Goal: Task Accomplishment & Management: Manage account settings

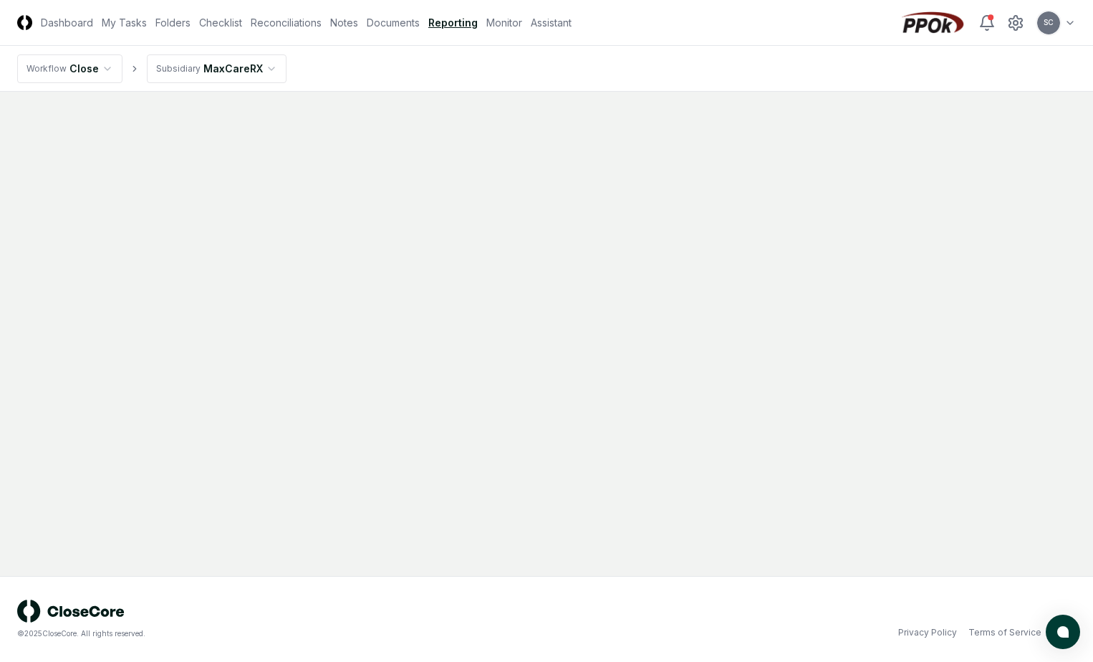
click at [438, 21] on link "Reporting" at bounding box center [452, 22] width 49 height 15
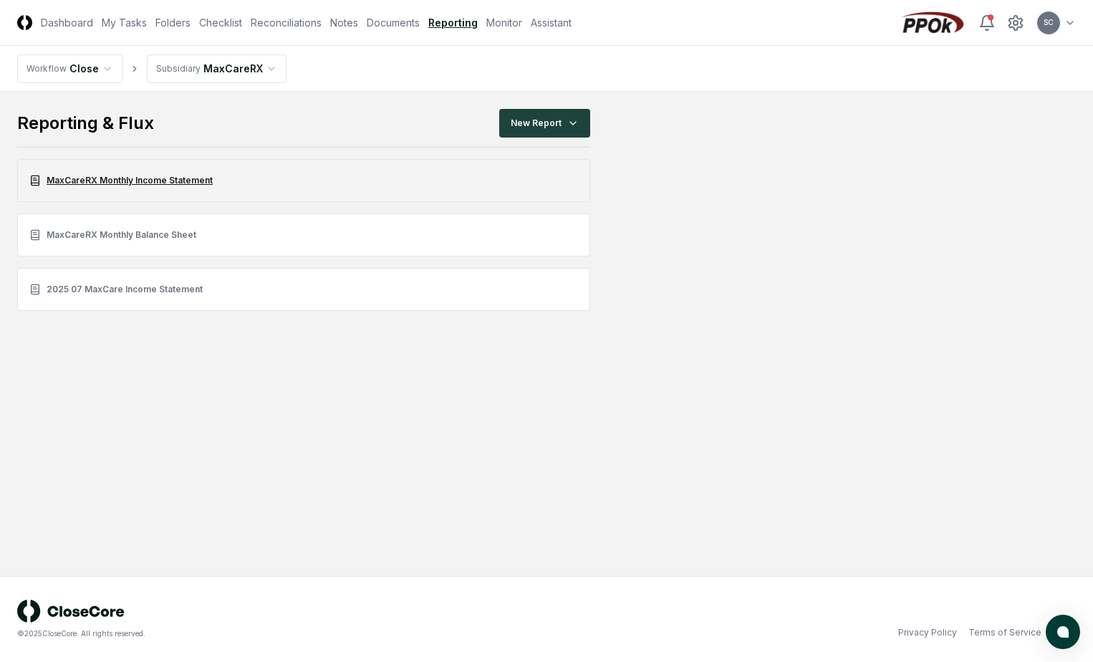
click at [105, 174] on link "MaxCareRX Monthly Income Statement" at bounding box center [303, 180] width 573 height 43
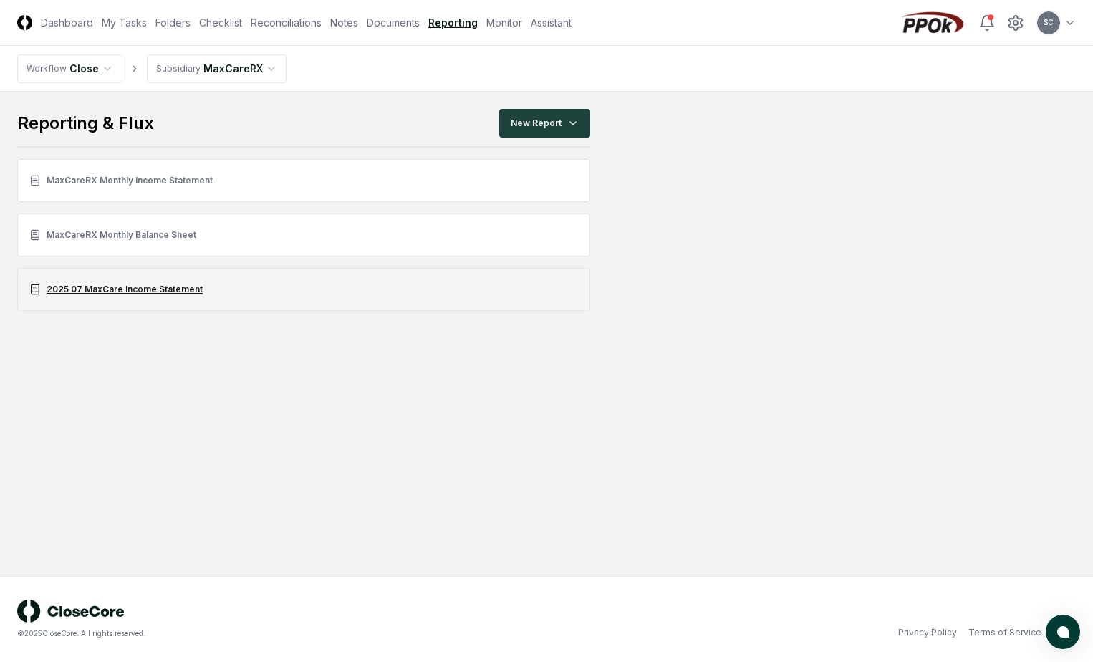
click at [121, 291] on link "2025 07 MaxCare Income Statement" at bounding box center [303, 289] width 573 height 43
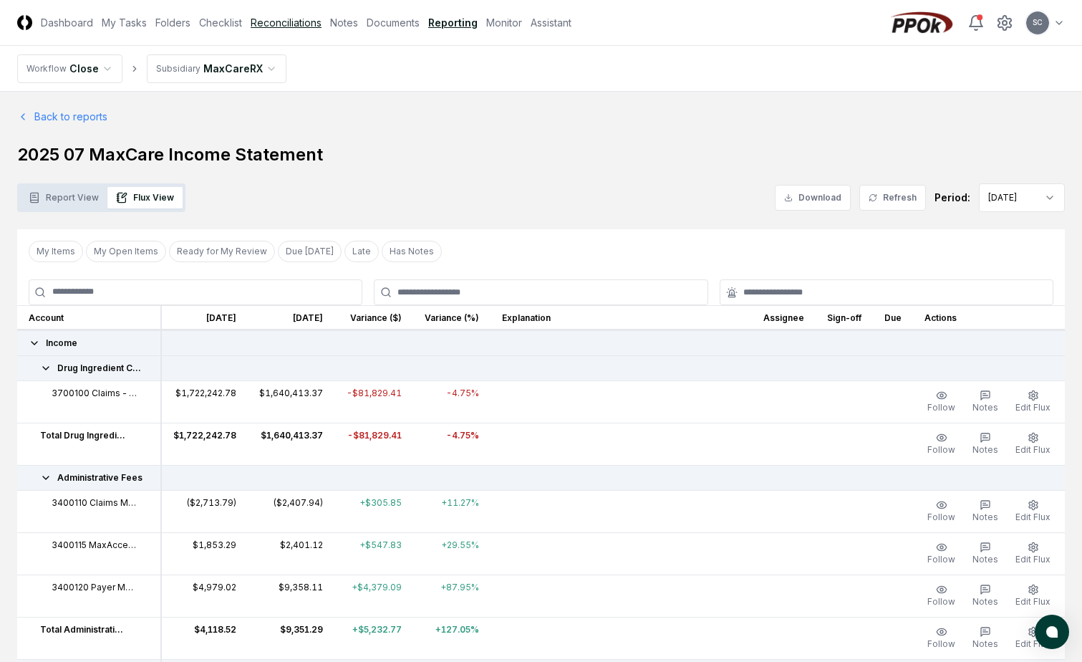
click at [296, 29] on link "Reconciliations" at bounding box center [286, 22] width 71 height 15
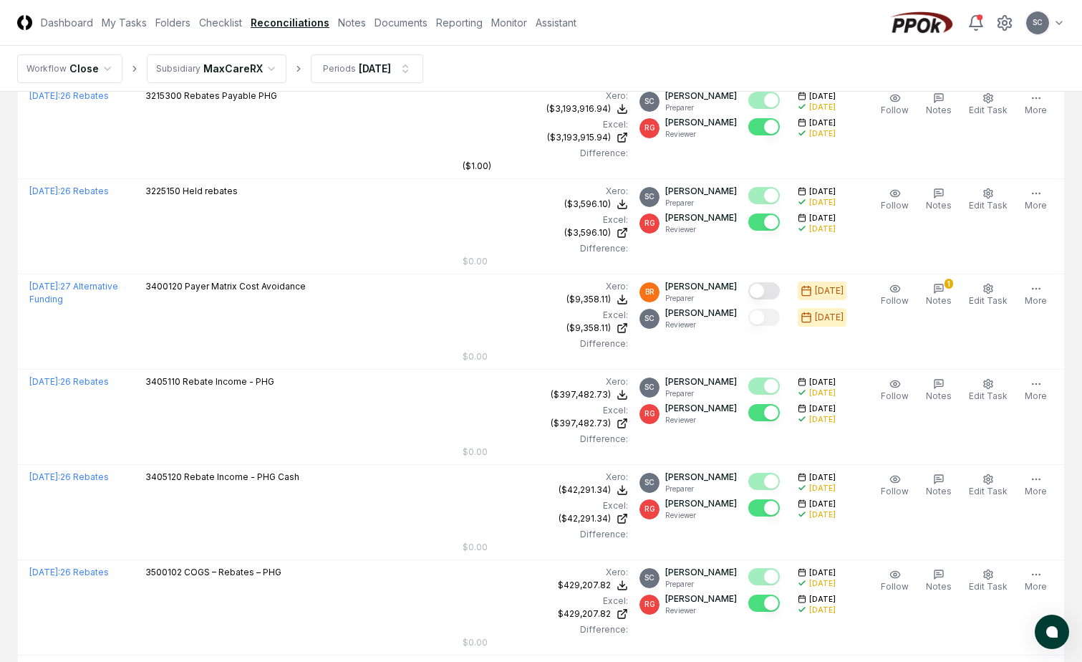
scroll to position [430, 0]
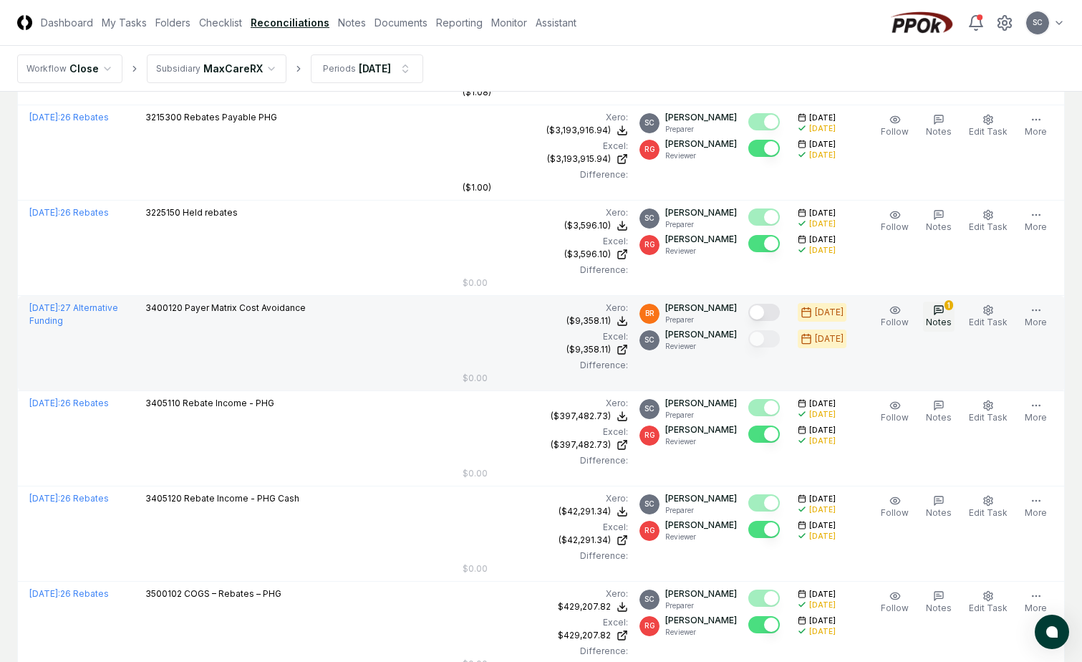
click at [944, 315] on icon "button" at bounding box center [938, 309] width 11 height 11
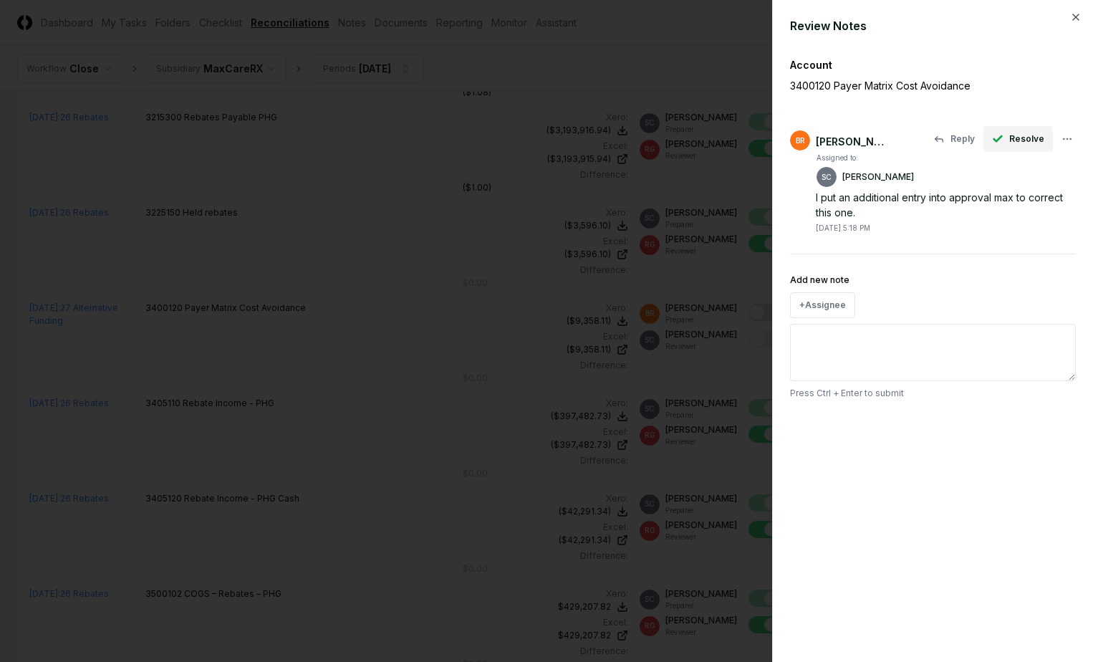
click at [1003, 140] on icon "button" at bounding box center [997, 138] width 11 height 11
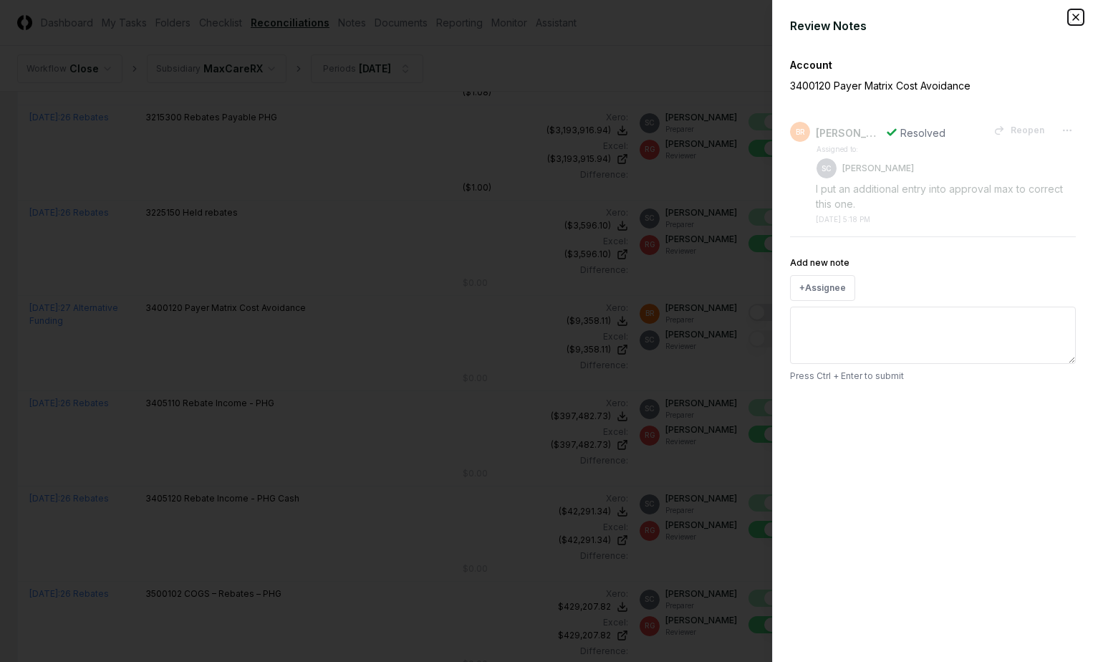
click at [1077, 20] on icon "button" at bounding box center [1075, 16] width 11 height 11
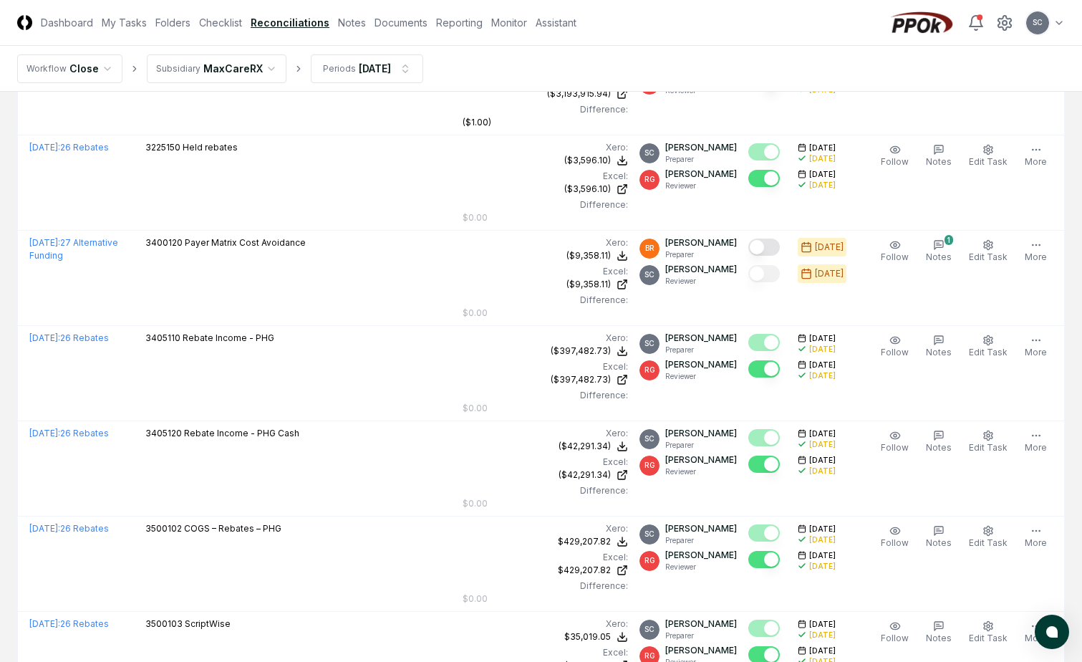
scroll to position [501, 0]
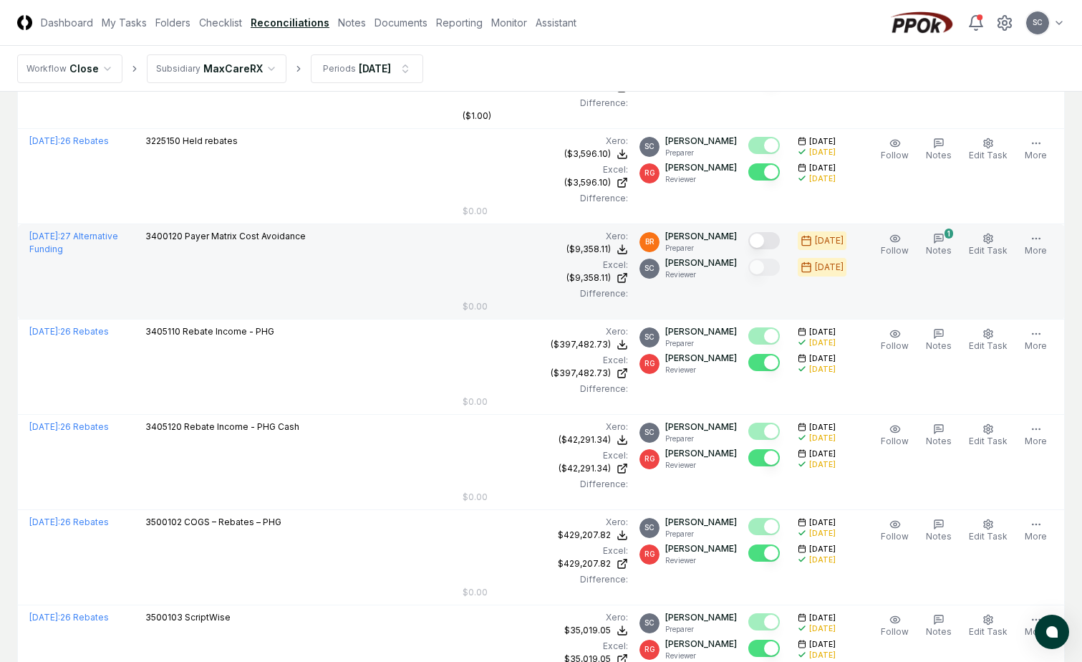
click at [780, 242] on button "Mark complete" at bounding box center [764, 240] width 32 height 17
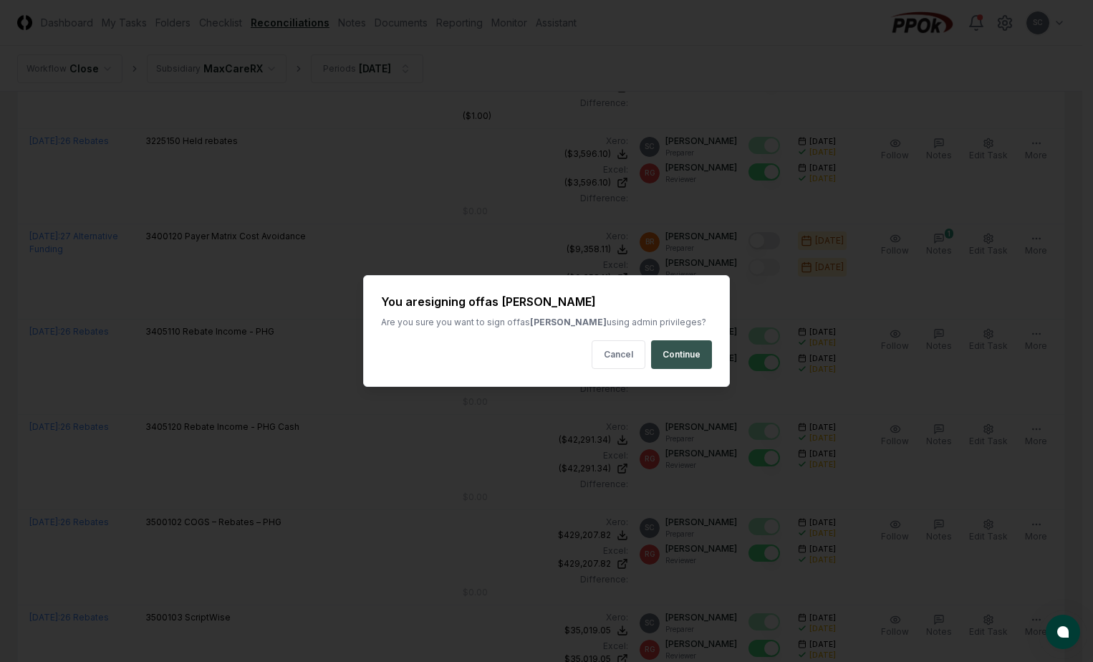
click at [660, 357] on button "Continue" at bounding box center [681, 354] width 61 height 29
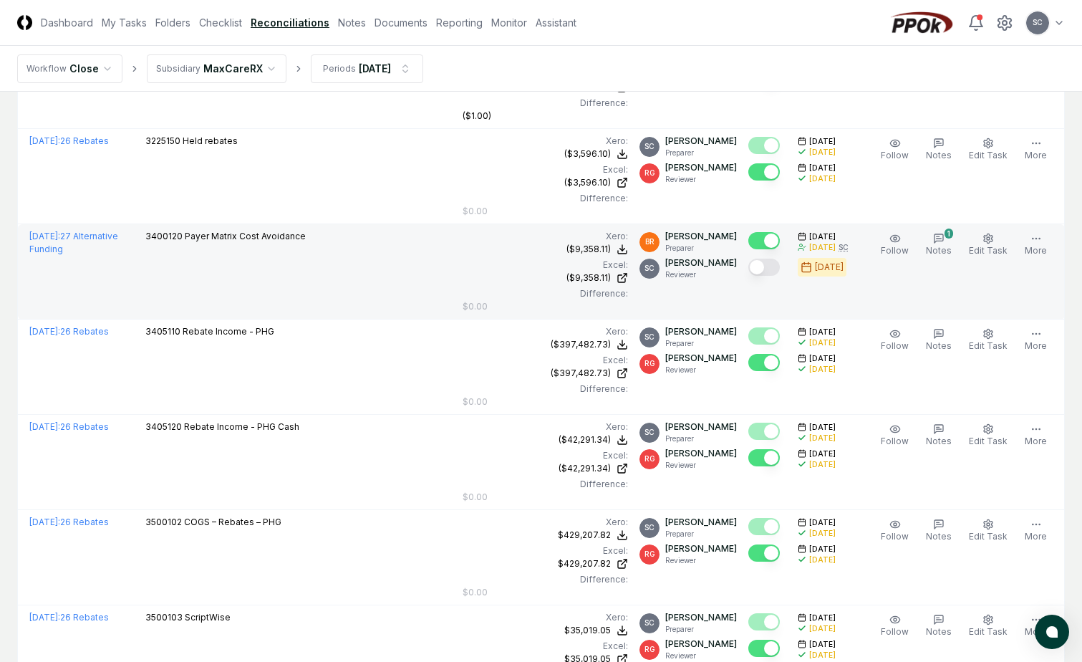
click at [778, 266] on button "Mark complete" at bounding box center [764, 266] width 32 height 17
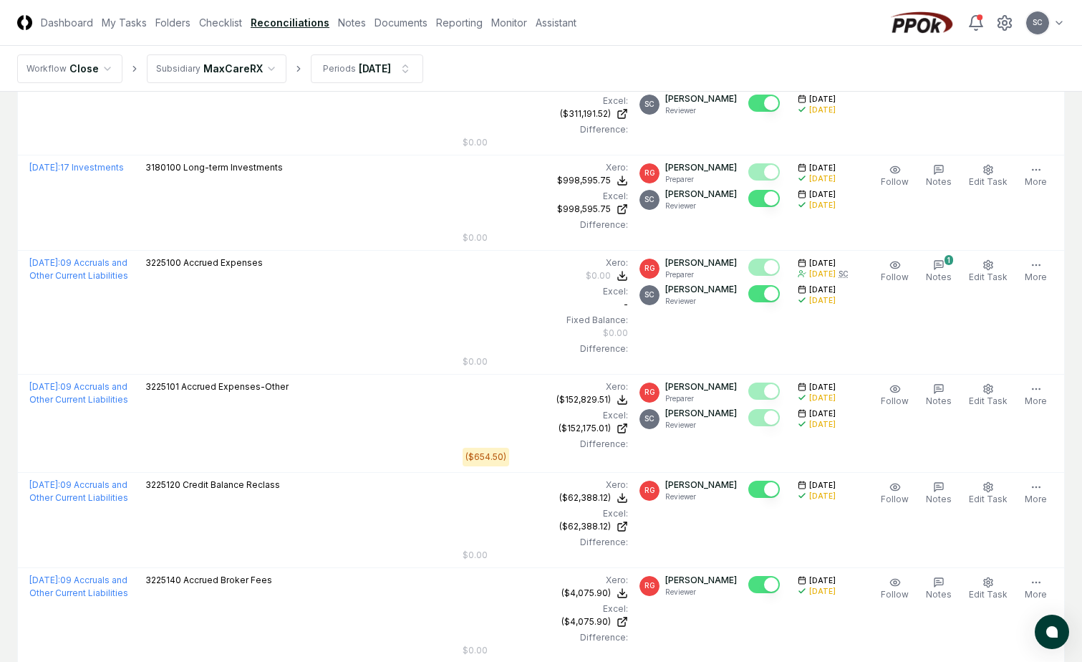
scroll to position [2363, 0]
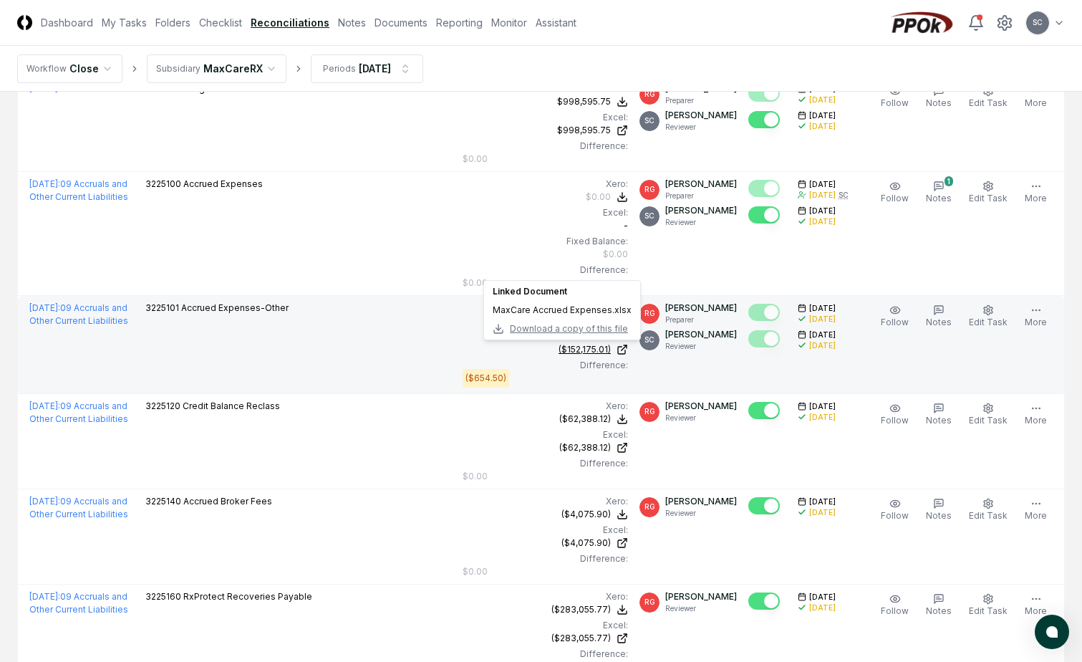
click at [600, 351] on div "($152,175.01)" at bounding box center [584, 349] width 52 height 13
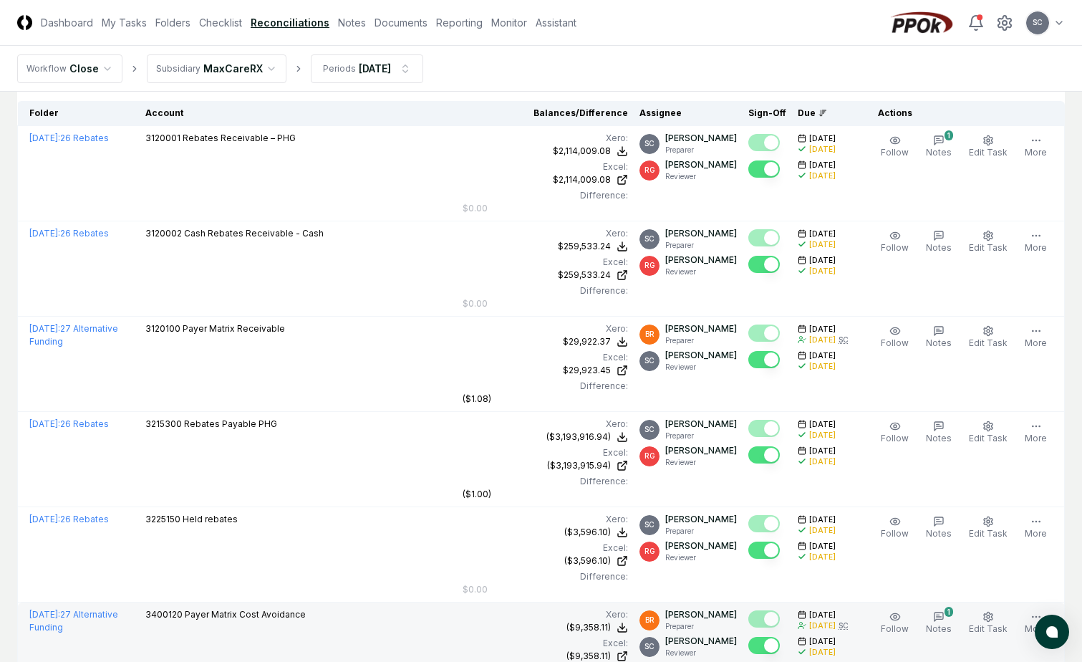
scroll to position [0, 0]
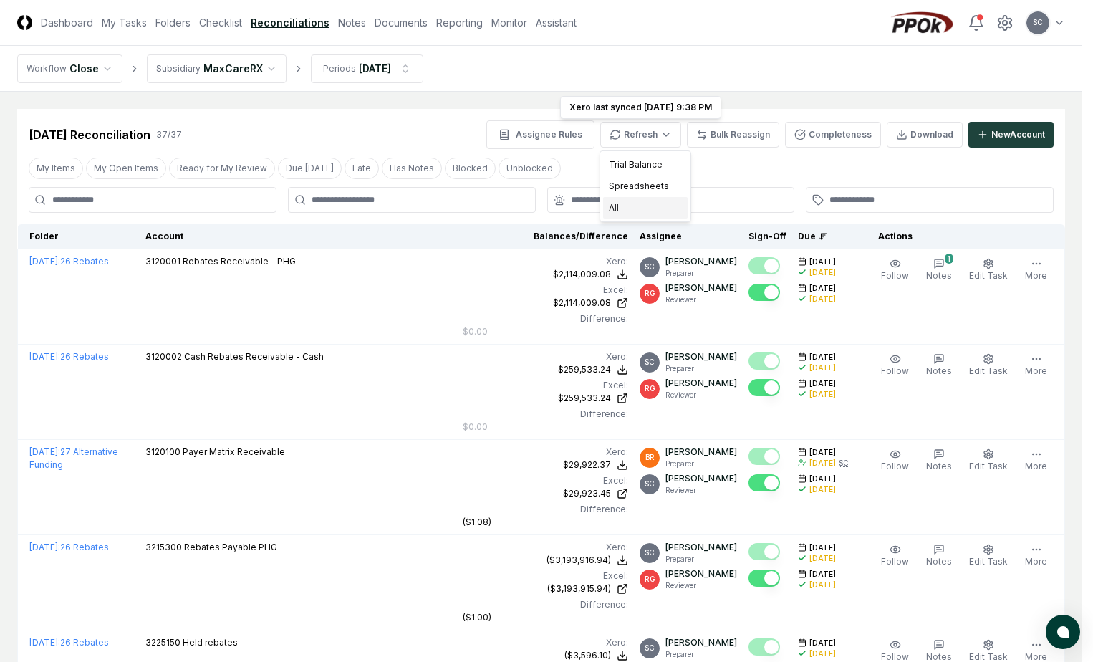
click at [621, 208] on div "All" at bounding box center [645, 207] width 84 height 21
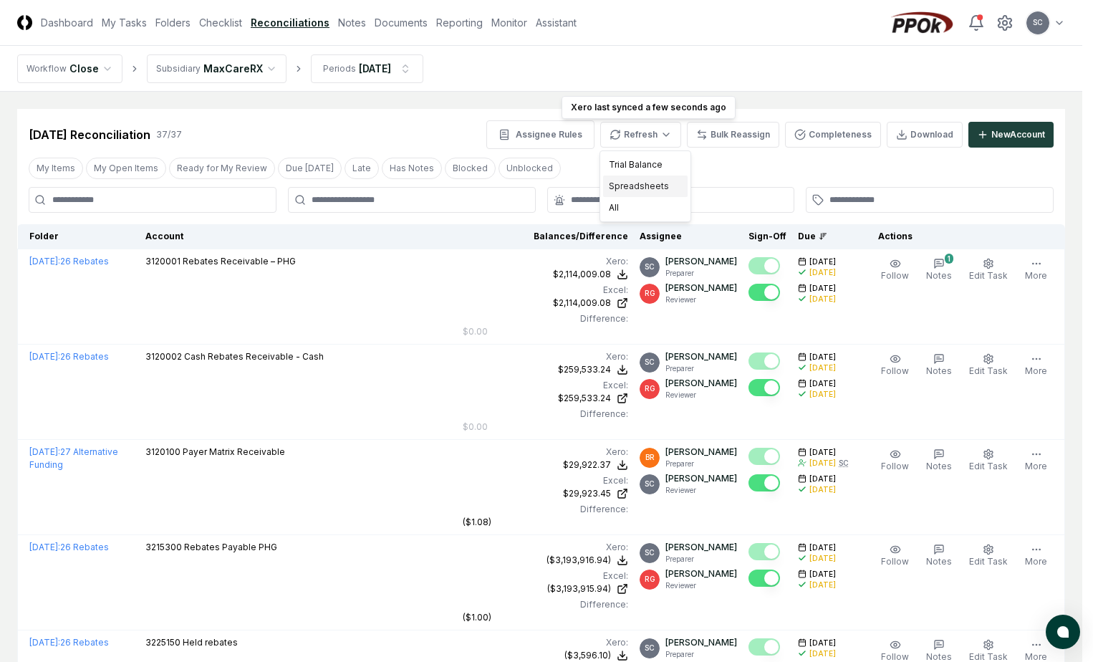
click at [636, 183] on div "Spreadsheets" at bounding box center [645, 185] width 84 height 21
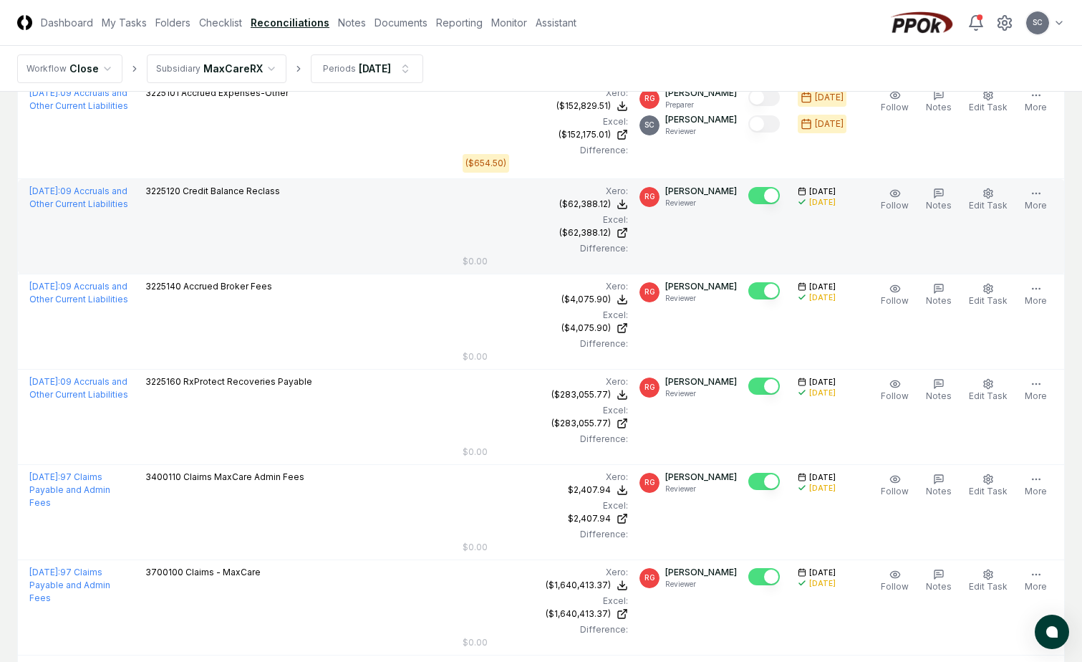
scroll to position [2434, 0]
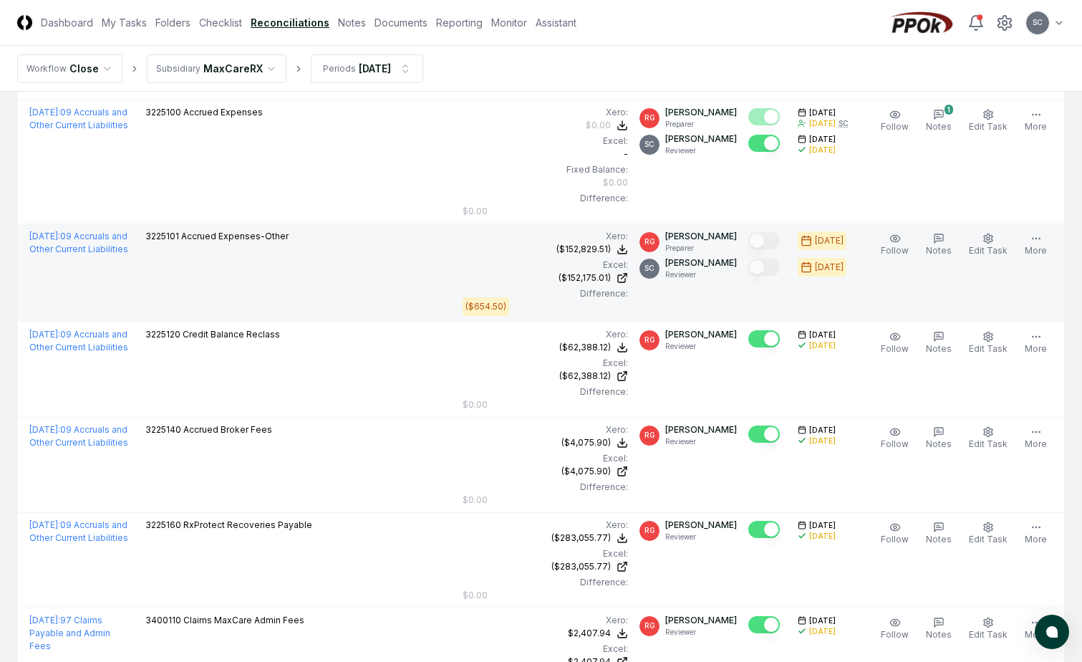
click at [66, 255] on div "[DATE] : 09 Accruals and Other Current Liabilities" at bounding box center [81, 243] width 105 height 26
click at [66, 254] on link "[DATE] : 09 Accruals and Other Current Liabilities" at bounding box center [78, 243] width 99 height 24
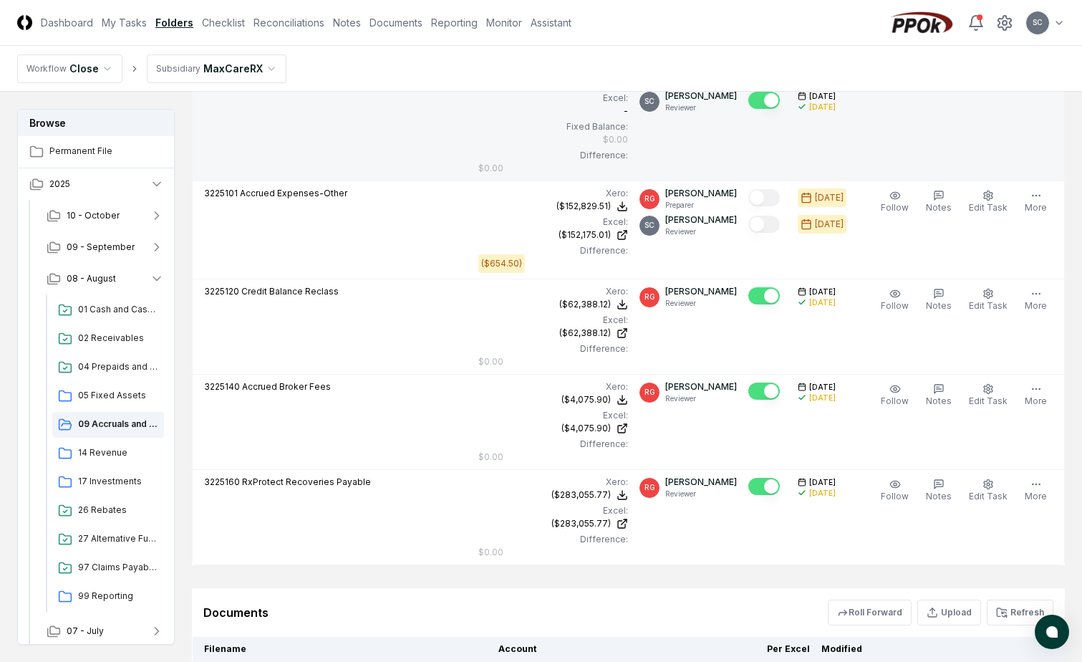
scroll to position [387, 0]
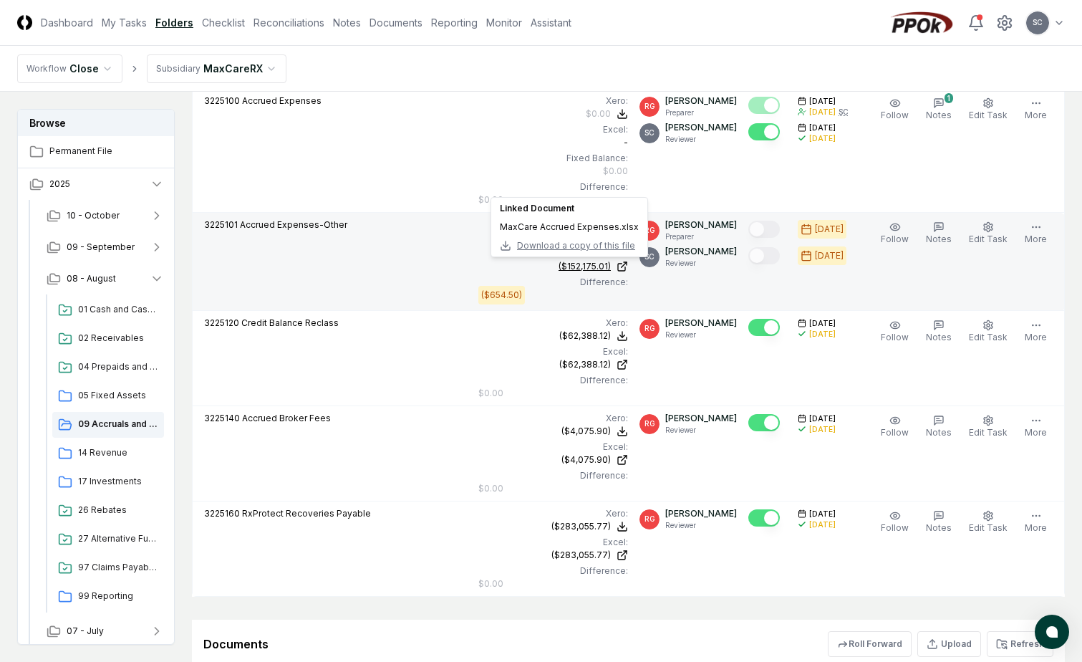
click at [578, 262] on div "($152,175.01)" at bounding box center [584, 266] width 52 height 13
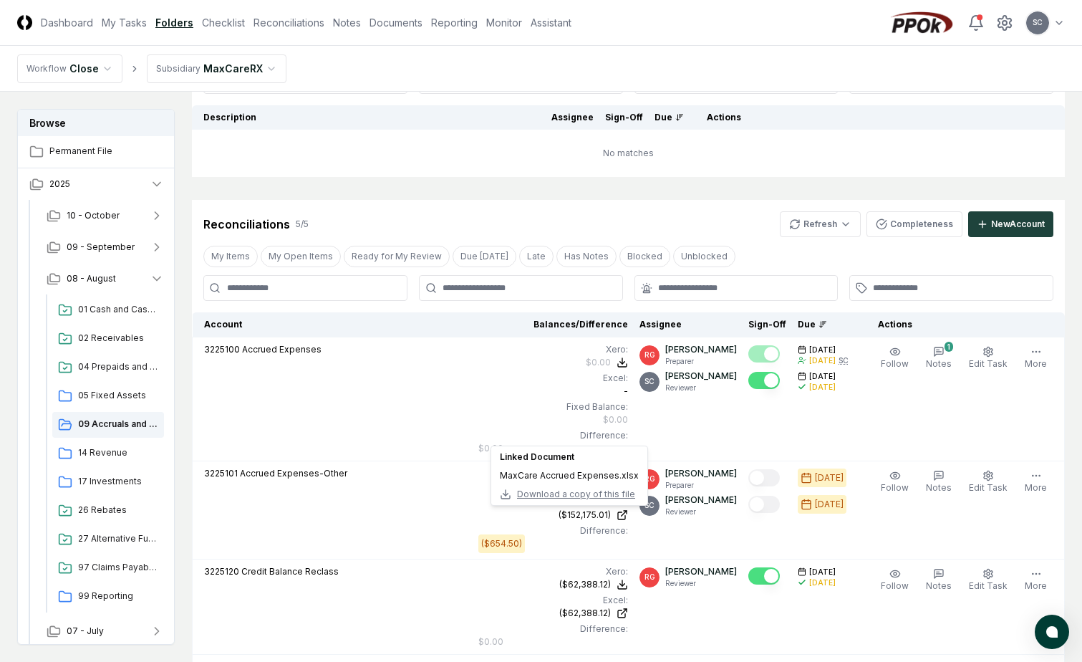
scroll to position [0, 0]
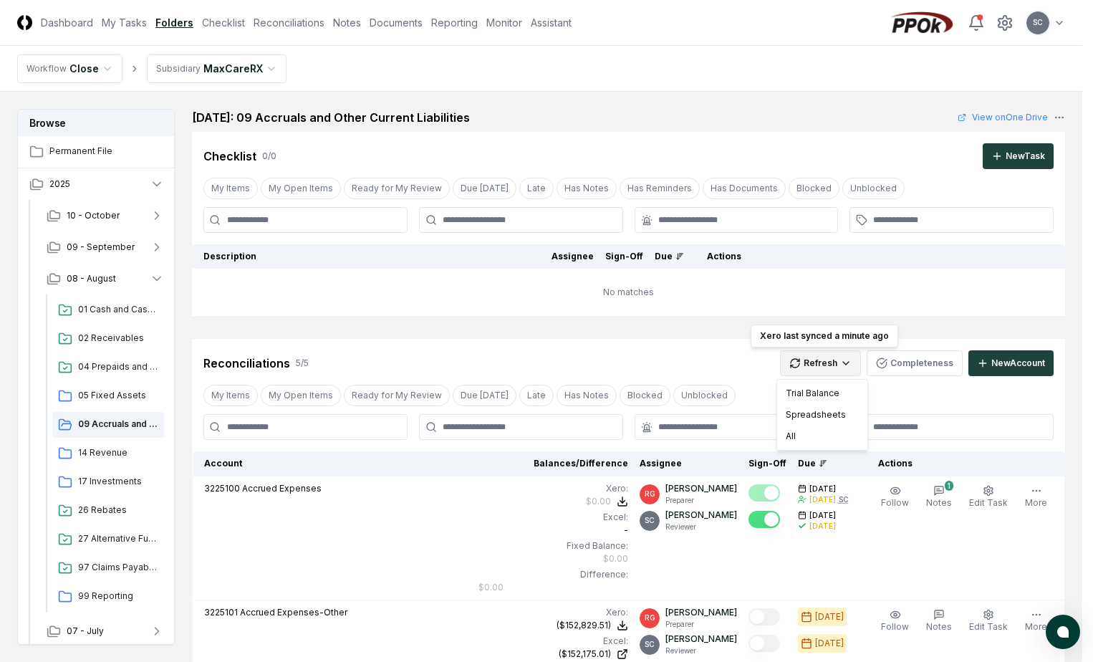
click at [815, 359] on html "CloseCore Dashboard My Tasks Folders Checklist Reconciliations Notes Documents …" at bounding box center [546, 667] width 1093 height 1335
click at [807, 440] on div "All" at bounding box center [822, 435] width 84 height 21
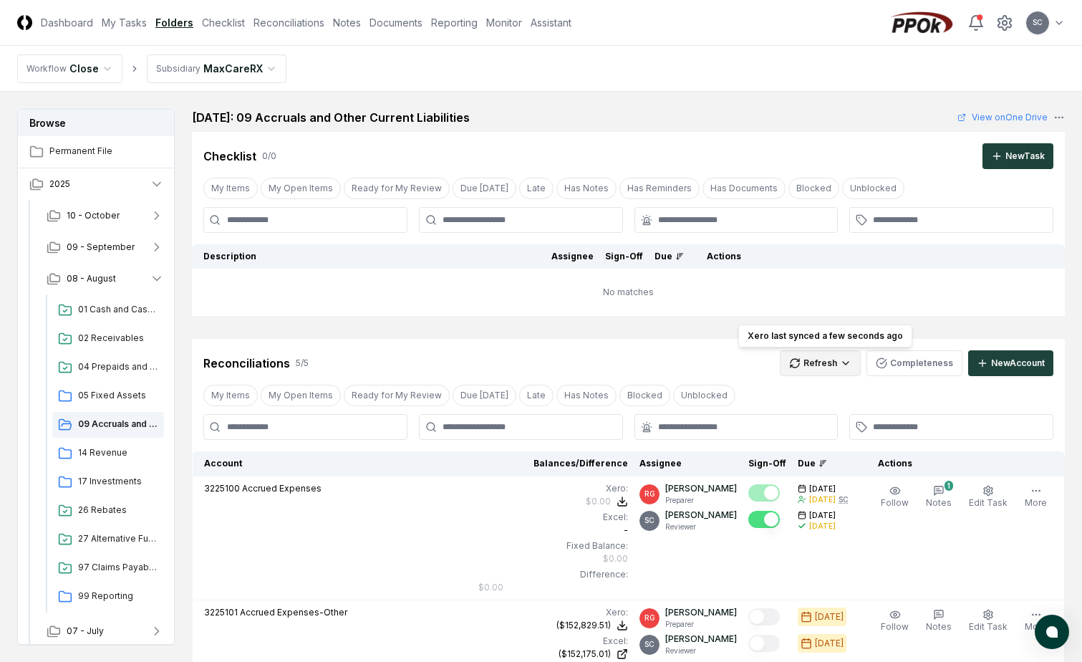
click at [831, 362] on html "CloseCore Dashboard My Tasks Folders Checklist Reconciliations Notes Documents …" at bounding box center [541, 667] width 1082 height 1335
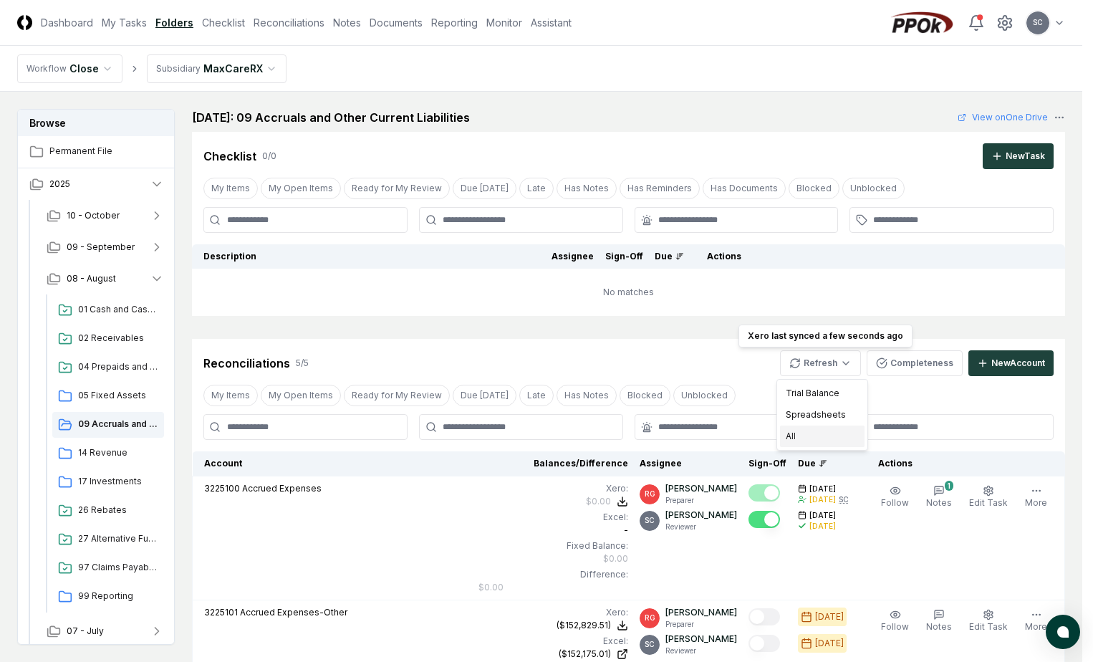
click at [799, 432] on div "All" at bounding box center [822, 435] width 84 height 21
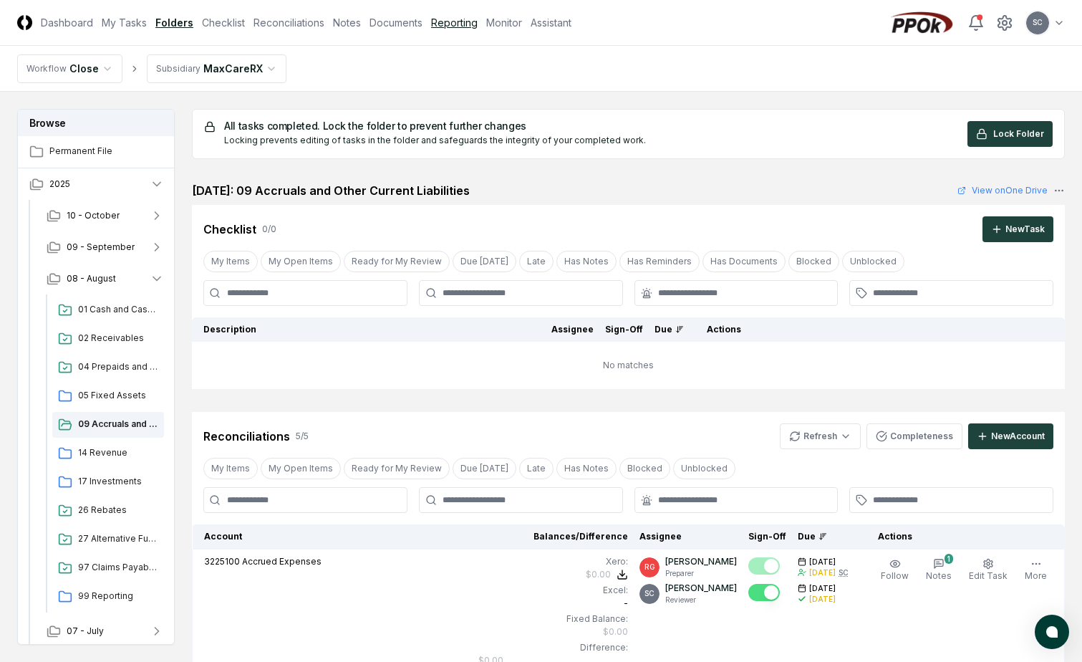
click at [445, 23] on link "Reporting" at bounding box center [454, 22] width 47 height 15
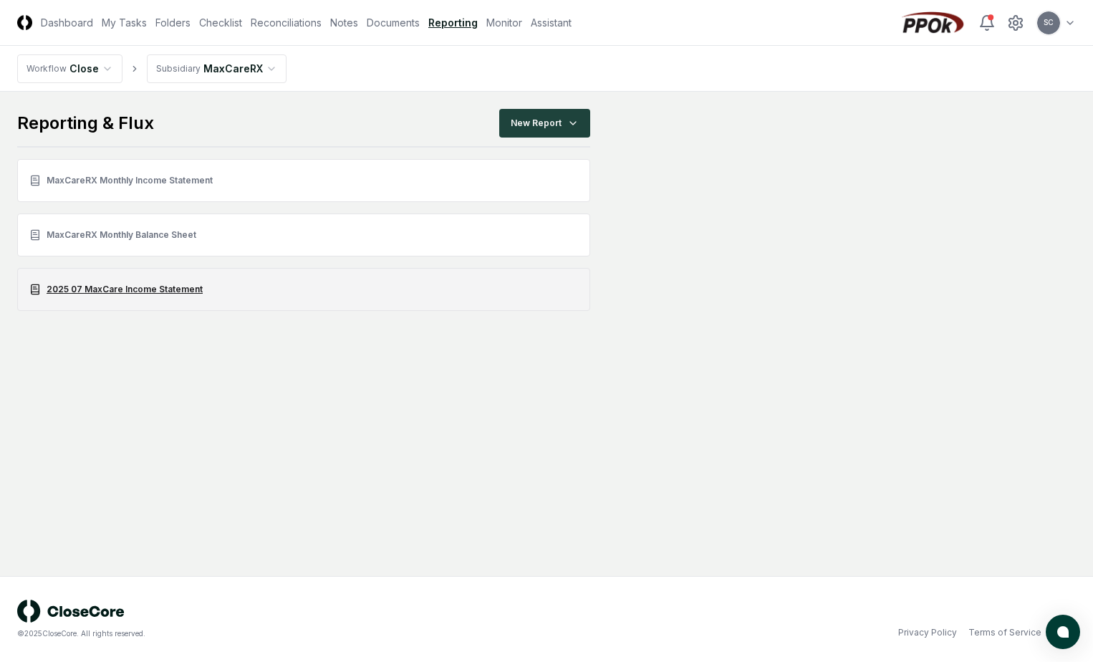
click at [80, 286] on link "2025 07 MaxCare Income Statement" at bounding box center [303, 289] width 573 height 43
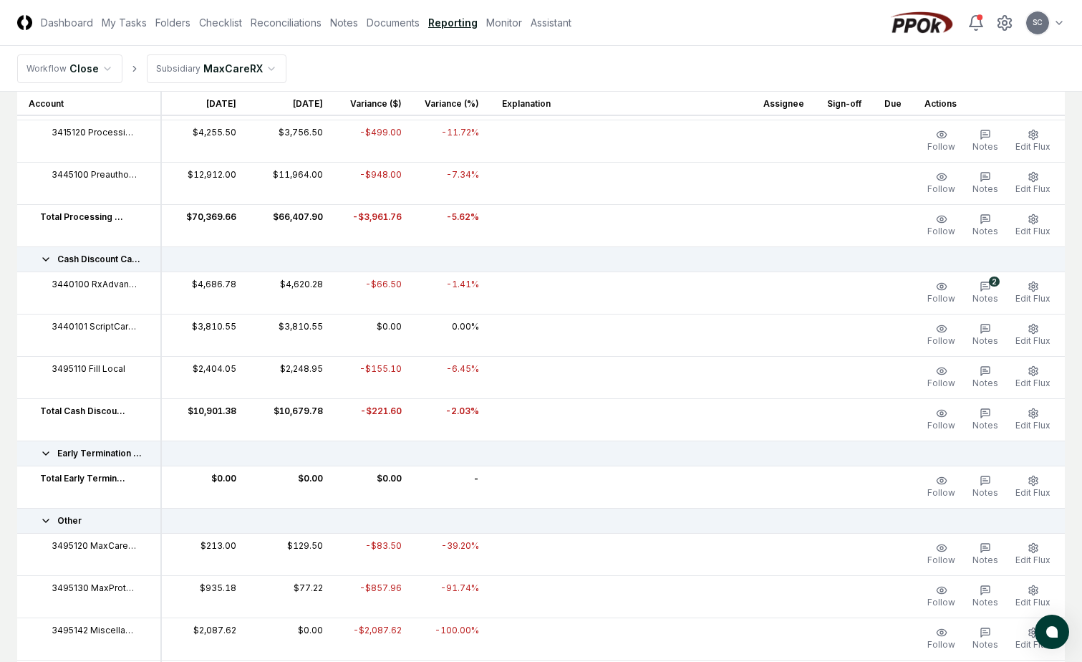
scroll to position [788, 0]
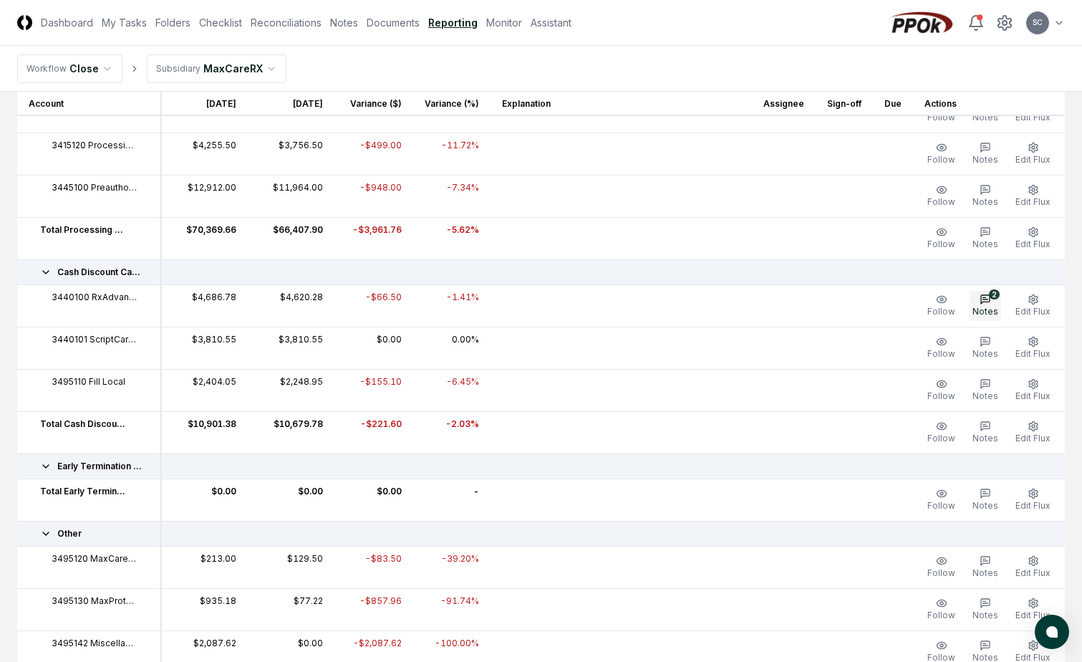
click at [992, 309] on span "Notes" at bounding box center [985, 311] width 26 height 11
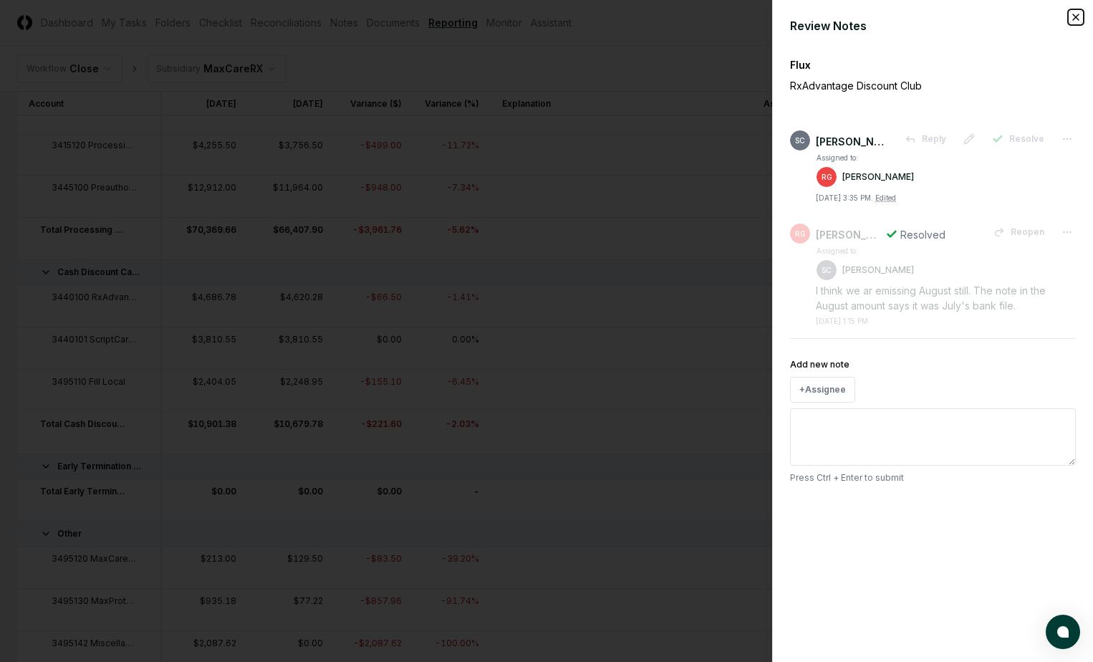
click at [1075, 18] on icon "button" at bounding box center [1075, 17] width 6 height 6
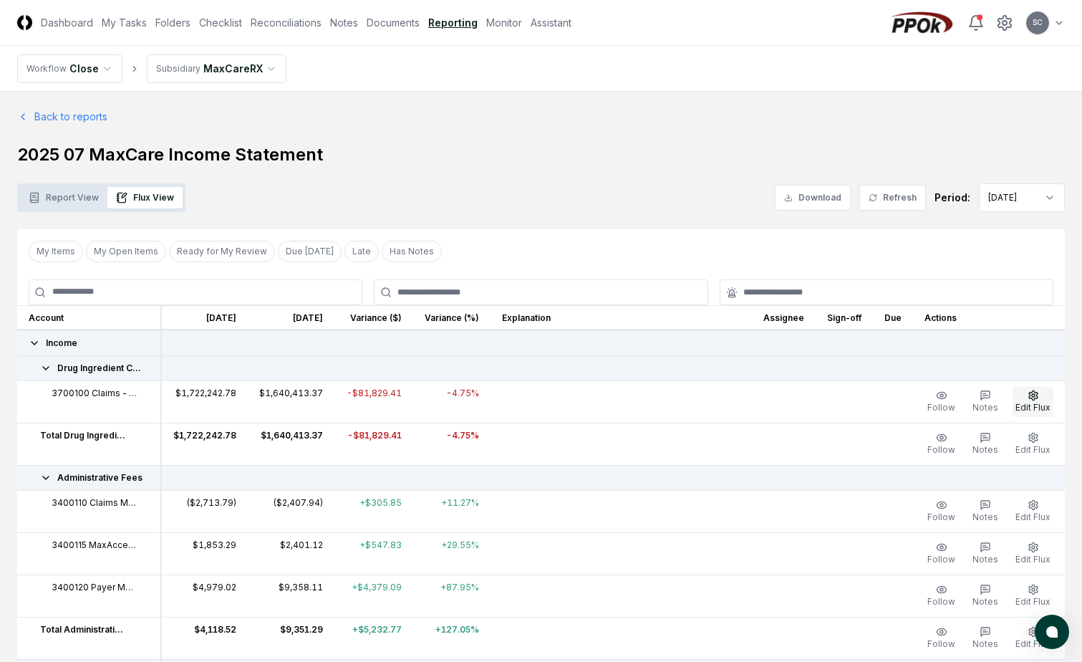
click at [1032, 398] on icon "button" at bounding box center [1032, 394] width 11 height 11
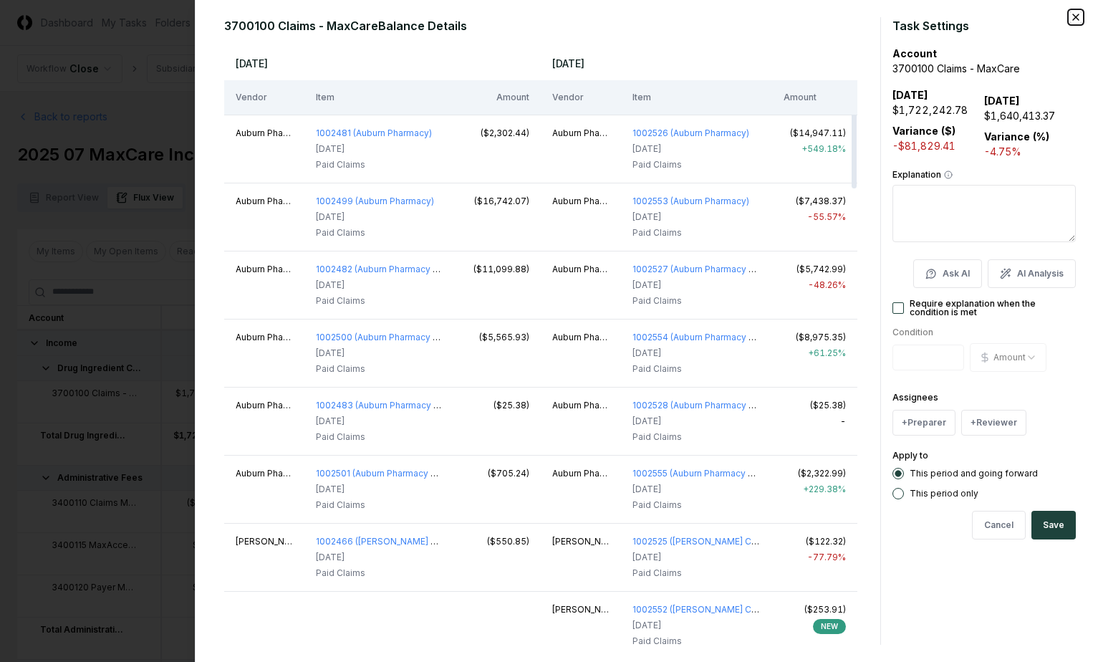
click at [1076, 17] on icon "button" at bounding box center [1075, 16] width 11 height 11
